Goal: Find contact information: Find contact information

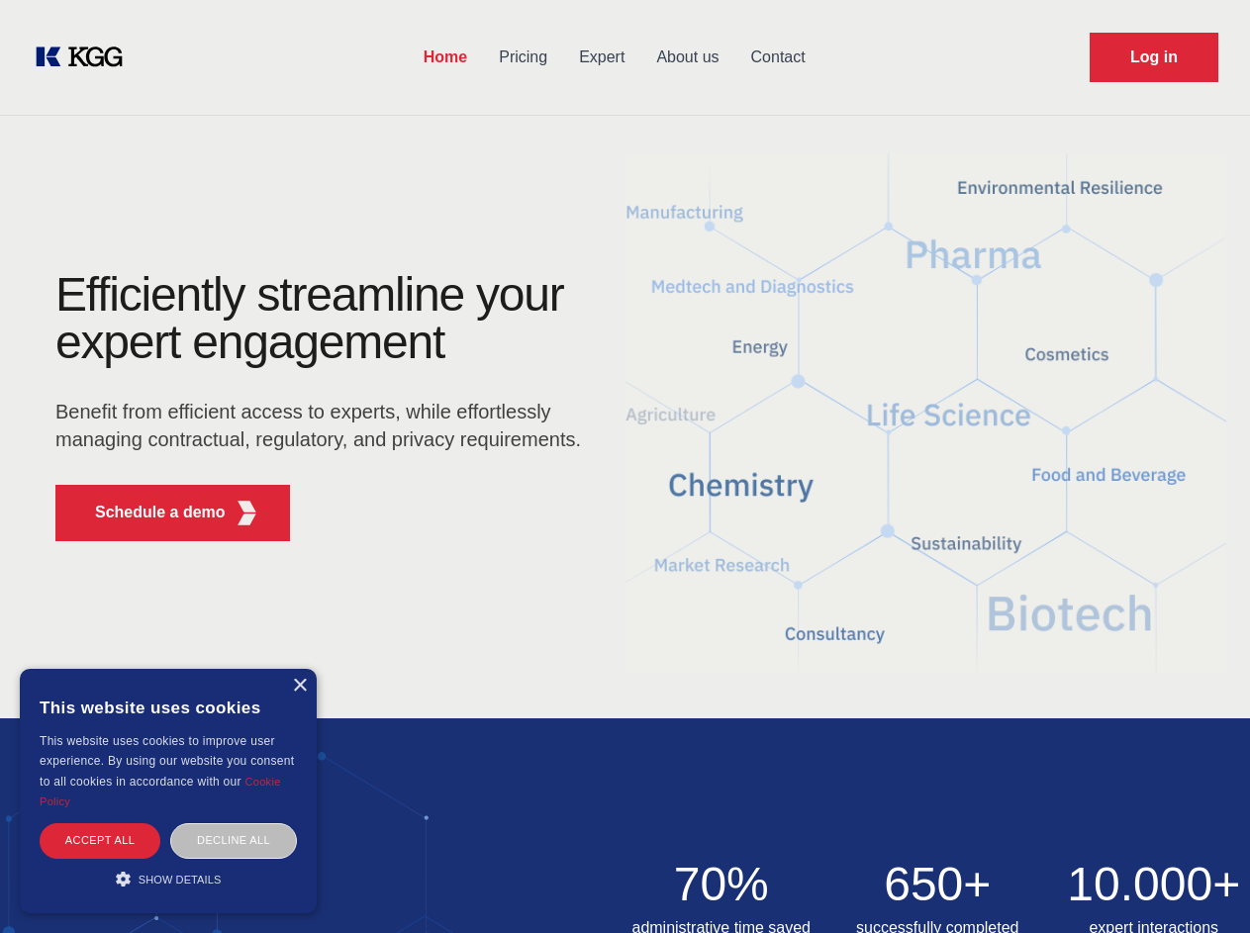
click at [624, 466] on div "Efficiently streamline your expert engagement Benefit from efficient access to …" at bounding box center [325, 414] width 602 height 286
click at [148, 513] on p "Schedule a demo" at bounding box center [160, 513] width 131 height 24
click at [299, 686] on div "× This website uses cookies This website uses cookies to improve user experienc…" at bounding box center [168, 791] width 297 height 244
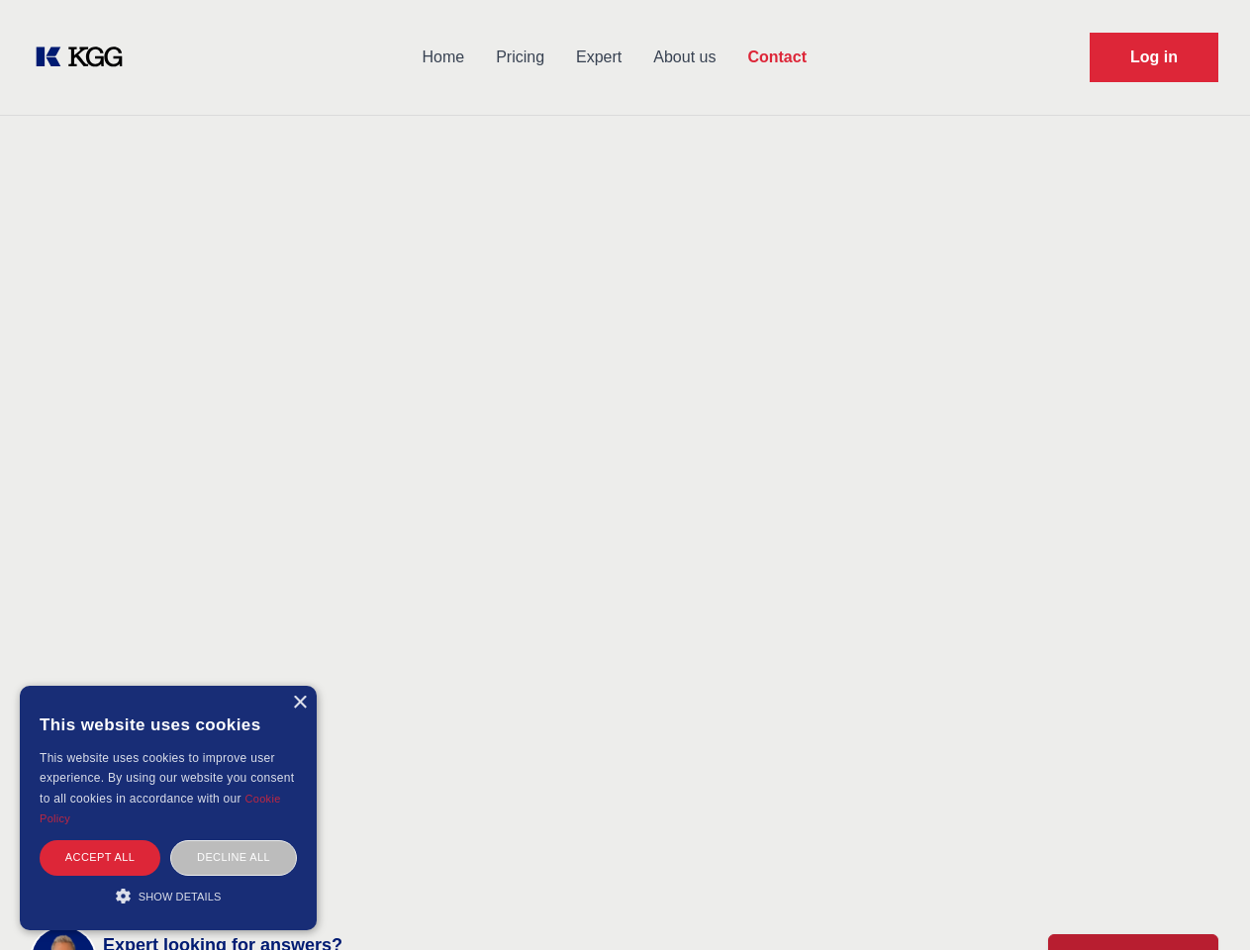
click at [100, 840] on div "Accept all" at bounding box center [100, 857] width 121 height 35
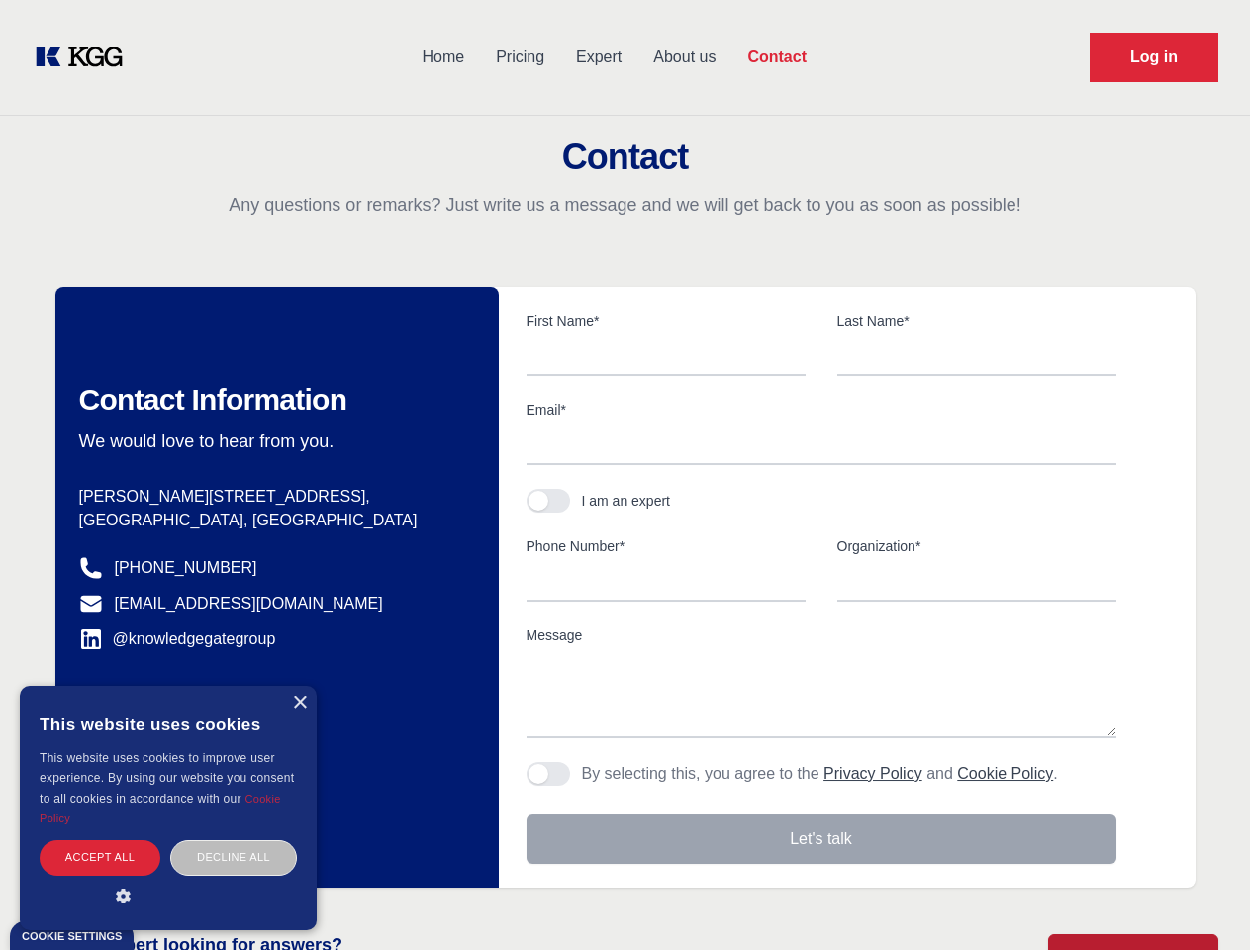
click at [234, 840] on div "Contact Information We would love to hear from you. Postal address [PERSON_NAME…" at bounding box center [276, 587] width 443 height 601
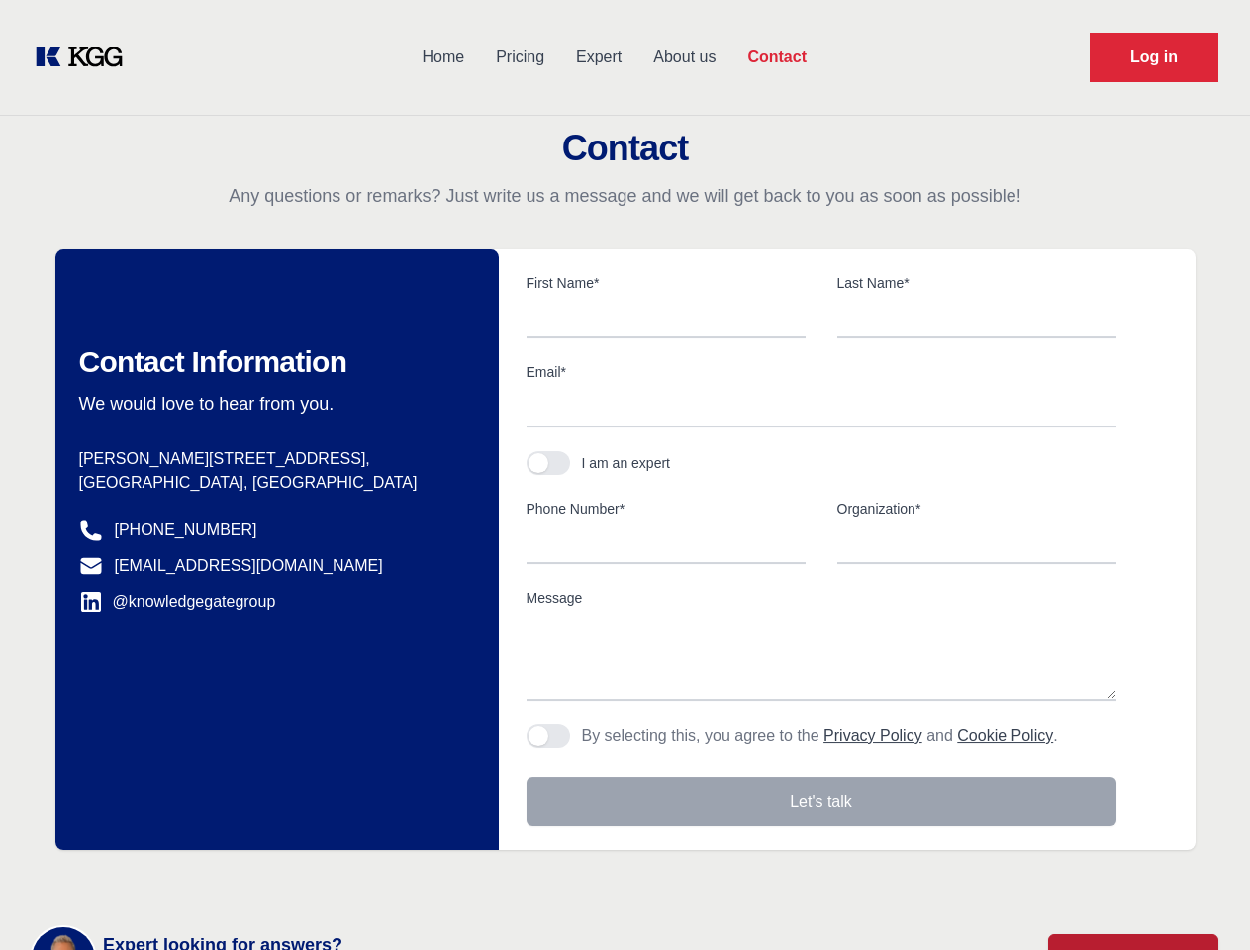
click at [168, 879] on main "Contact Any questions or remarks? Just write us a message and we will get back …" at bounding box center [625, 515] width 1250 height 1030
